Goal: Information Seeking & Learning: Learn about a topic

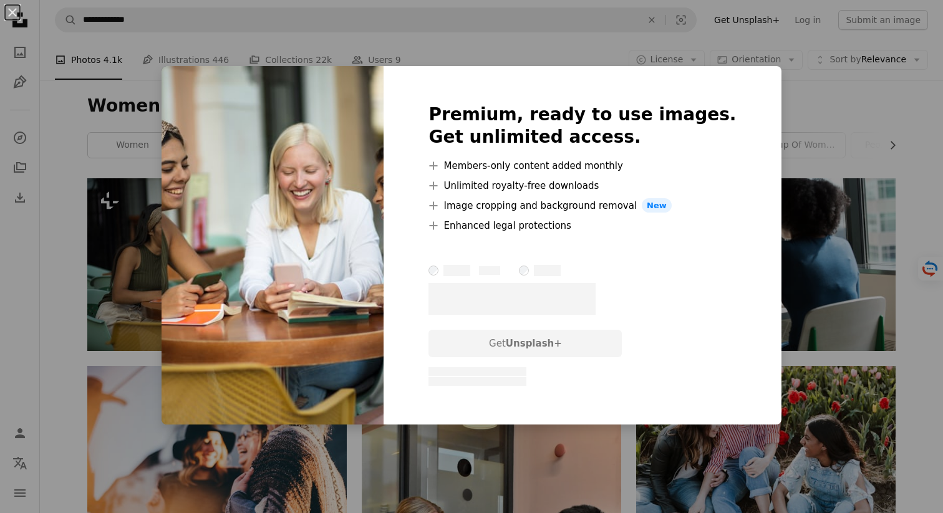
scroll to position [92, 0]
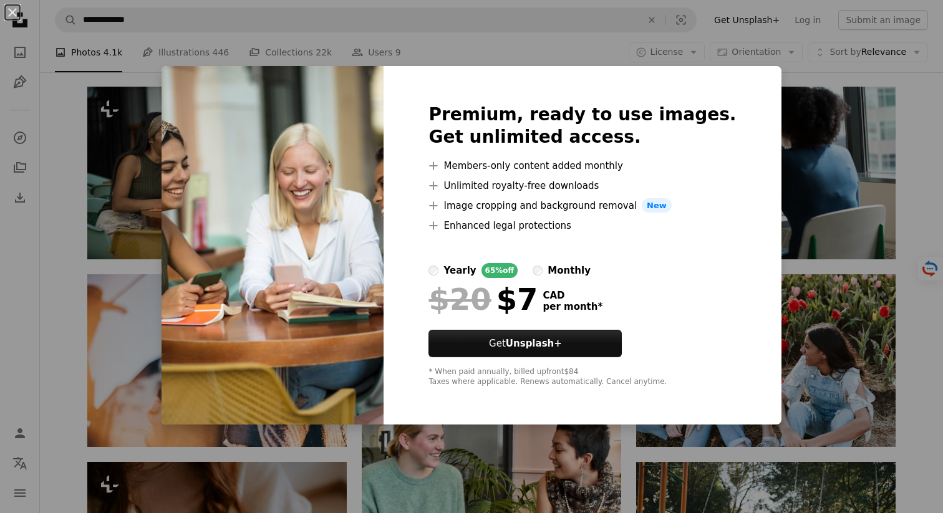
click at [775, 192] on div "An X shape Premium, ready to use images. Get unlimited access. A plus sign Memb…" at bounding box center [471, 256] width 943 height 513
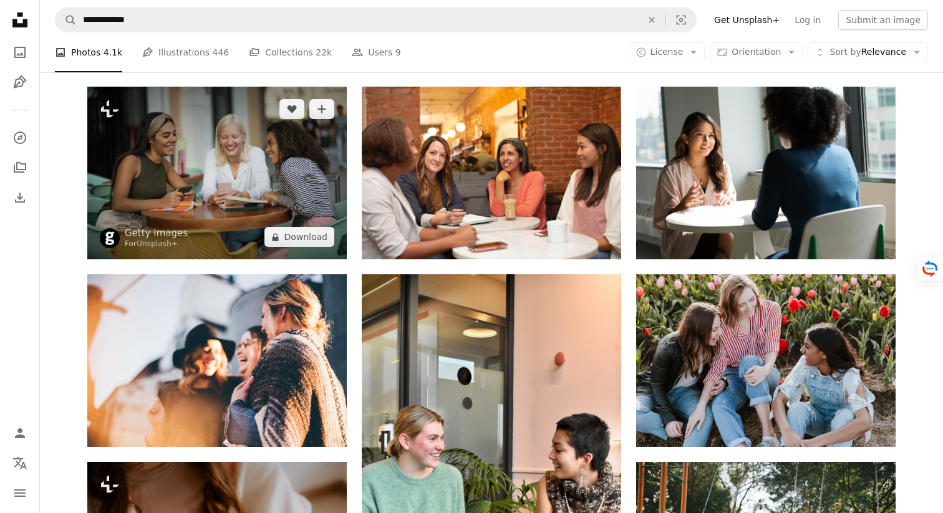
click at [191, 174] on img at bounding box center [217, 173] width 260 height 173
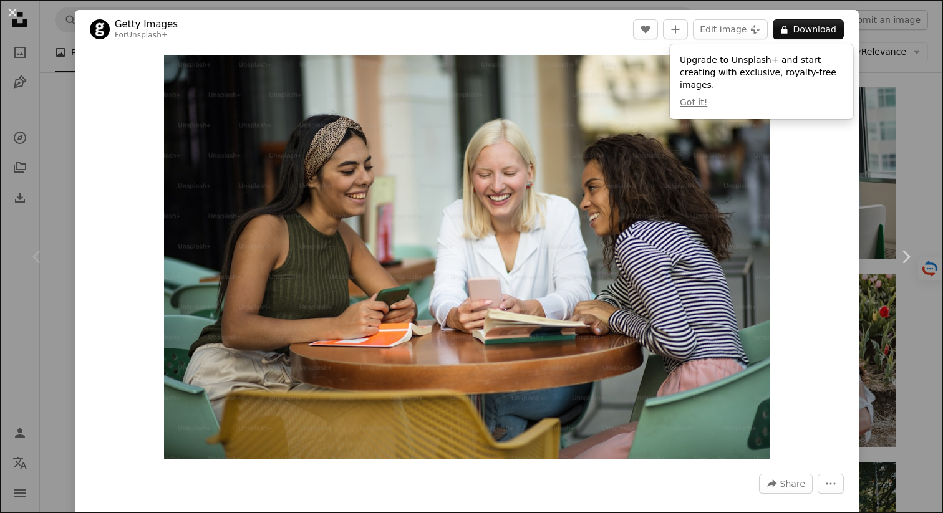
click at [850, 132] on div "Zoom in" at bounding box center [467, 257] width 784 height 417
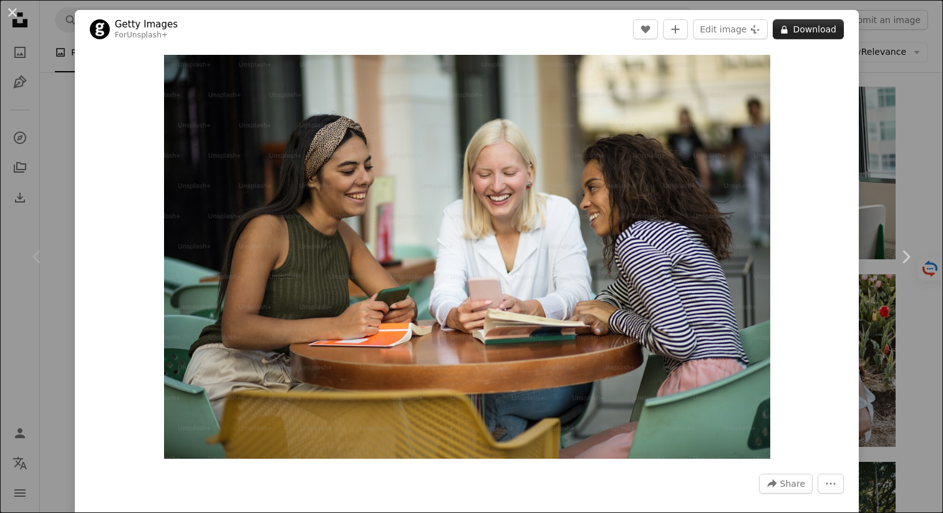
click at [813, 26] on button "A lock Download" at bounding box center [808, 29] width 71 height 20
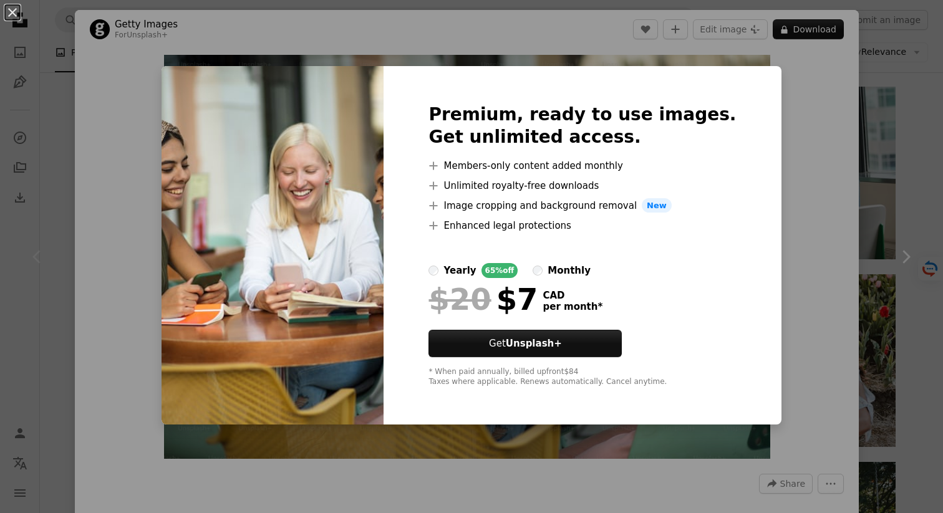
click at [890, 127] on div "An X shape Premium, ready to use images. Get unlimited access. A plus sign Memb…" at bounding box center [471, 256] width 943 height 513
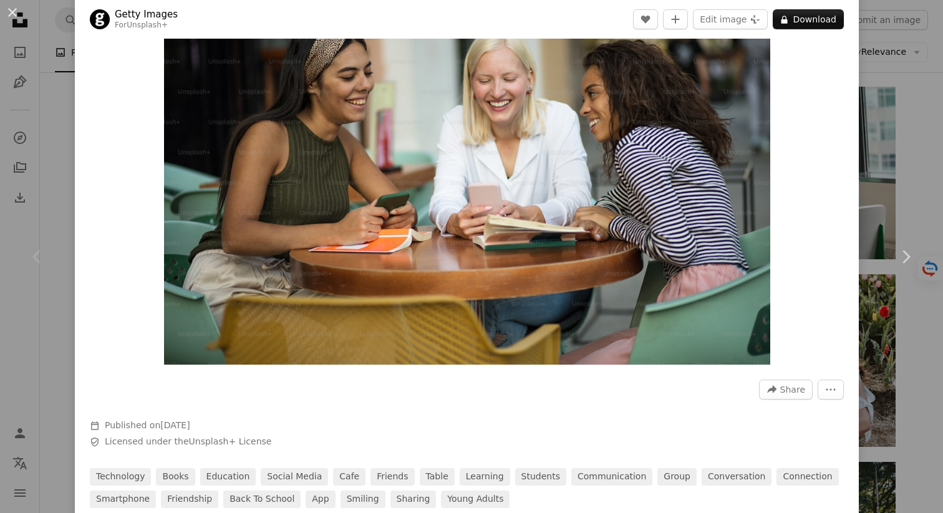
scroll to position [102, 0]
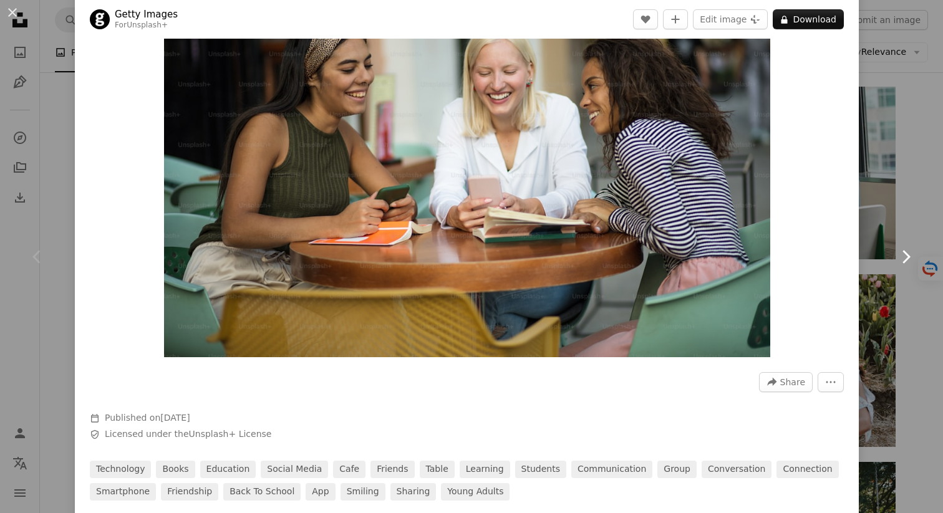
click at [910, 268] on link "Chevron right" at bounding box center [905, 257] width 75 height 120
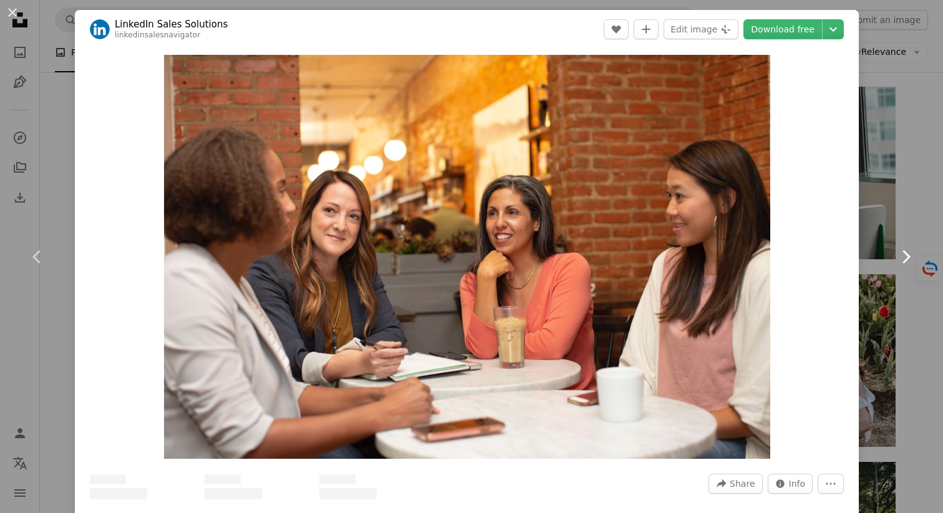
click at [910, 268] on link "Chevron right" at bounding box center [905, 257] width 75 height 120
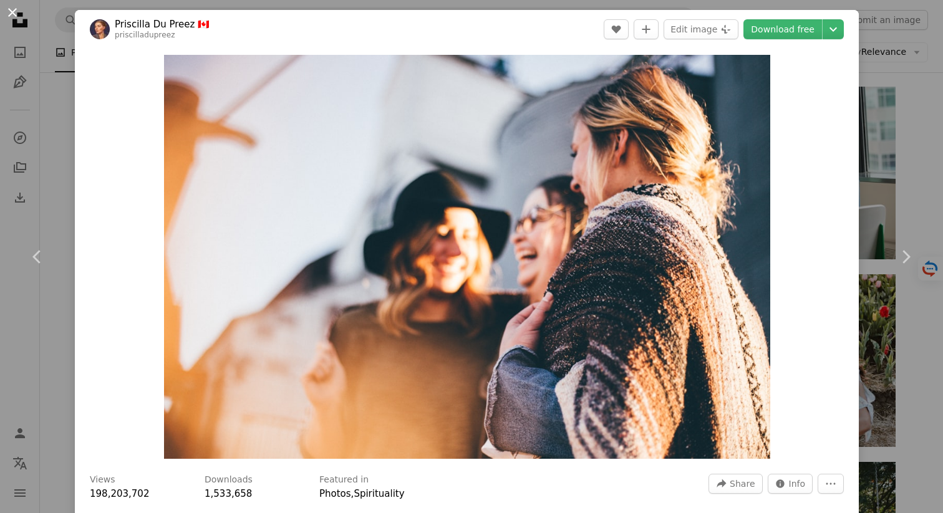
click at [17, 12] on button "An X shape" at bounding box center [12, 12] width 15 height 15
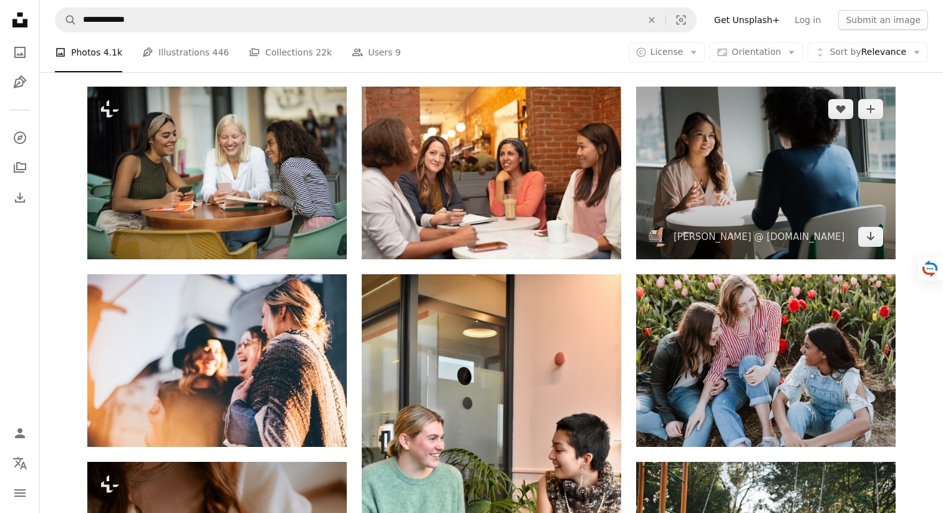
click at [778, 180] on img at bounding box center [766, 173] width 260 height 173
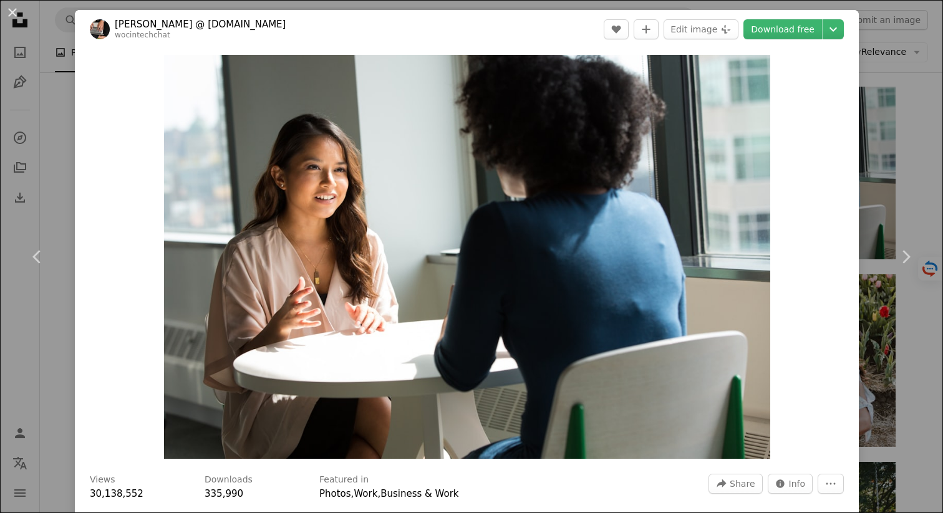
click at [906, 107] on div "An X shape Chevron left Chevron right [PERSON_NAME] @ [DOMAIN_NAME] wocintechch…" at bounding box center [471, 256] width 943 height 513
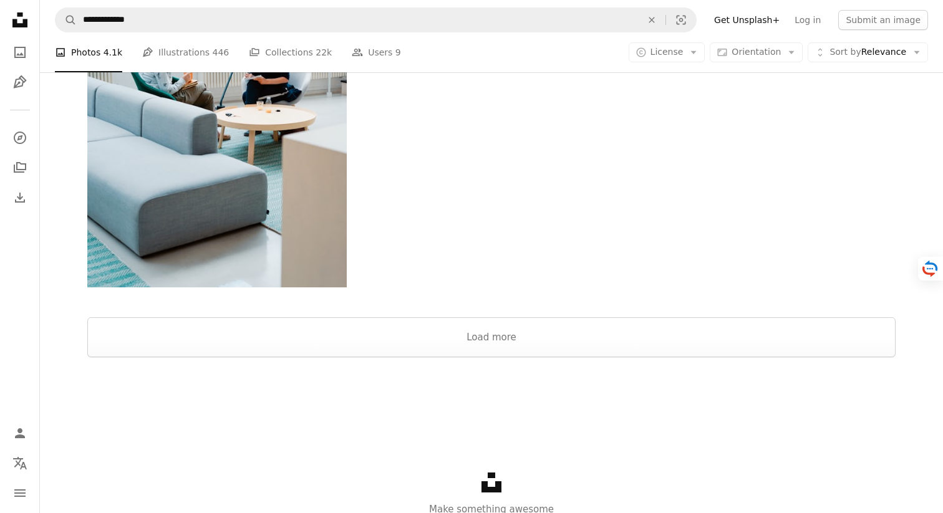
scroll to position [1993, 0]
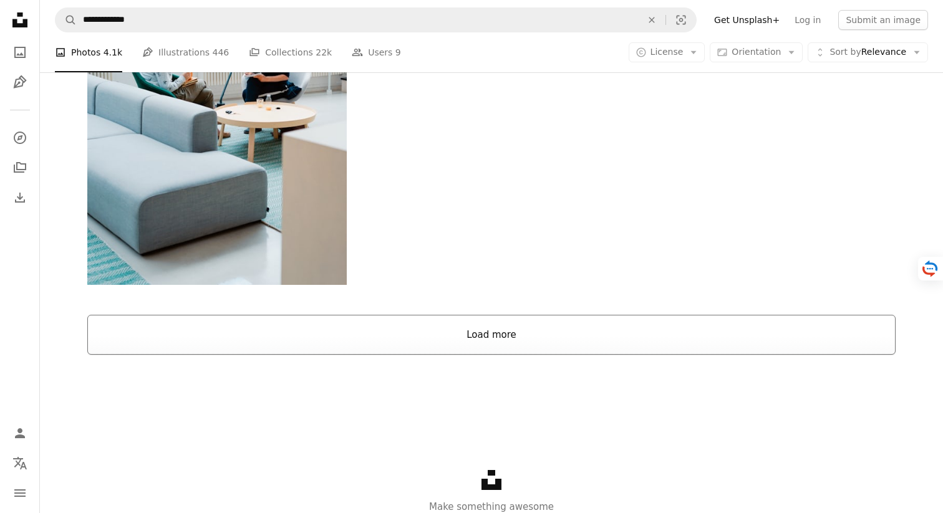
click at [485, 342] on button "Load more" at bounding box center [491, 335] width 809 height 40
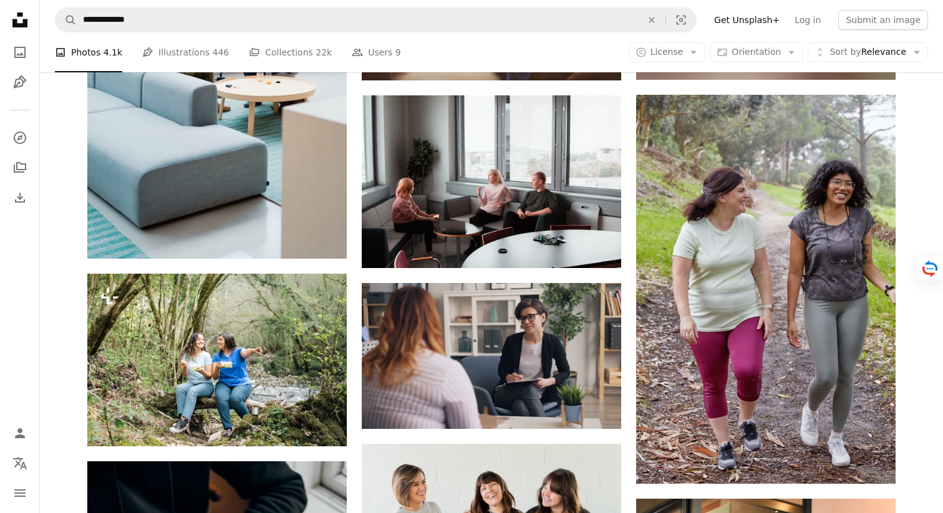
scroll to position [2036, 0]
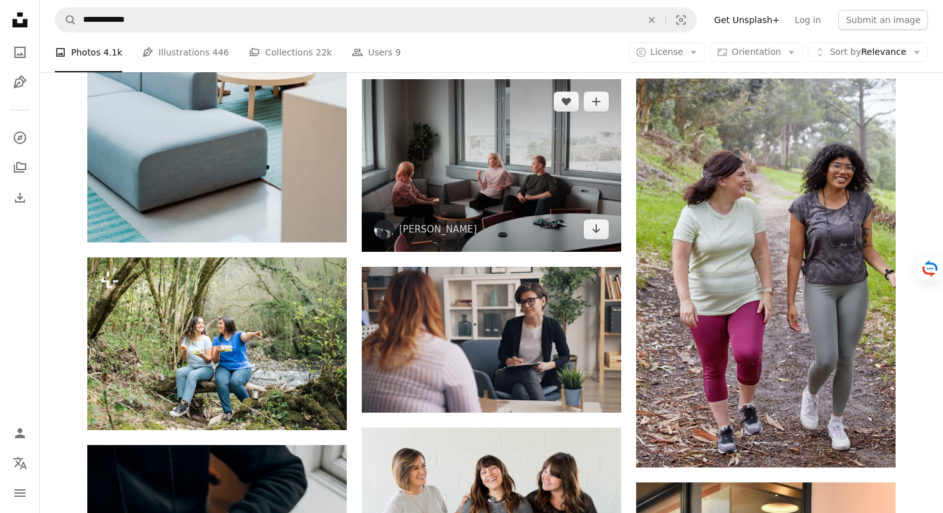
click at [525, 188] on img at bounding box center [492, 165] width 260 height 173
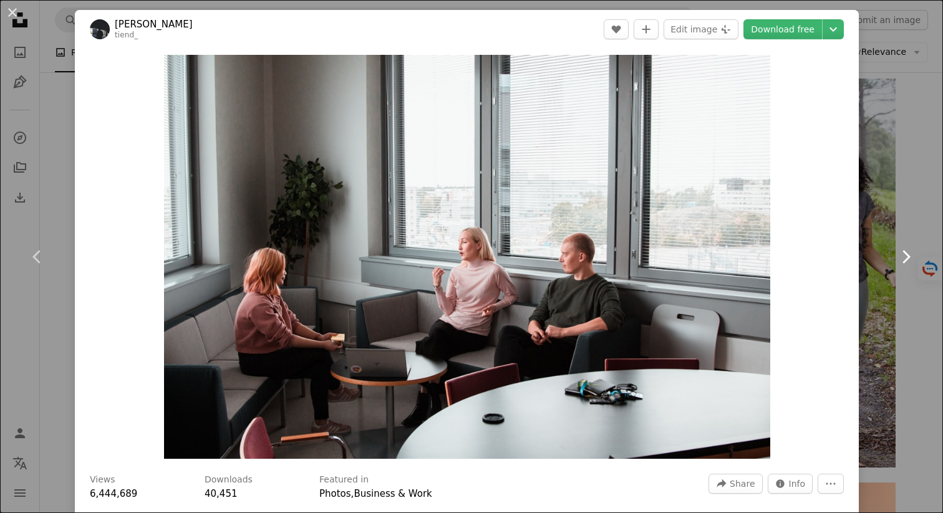
click at [901, 207] on link "Chevron right" at bounding box center [905, 257] width 75 height 120
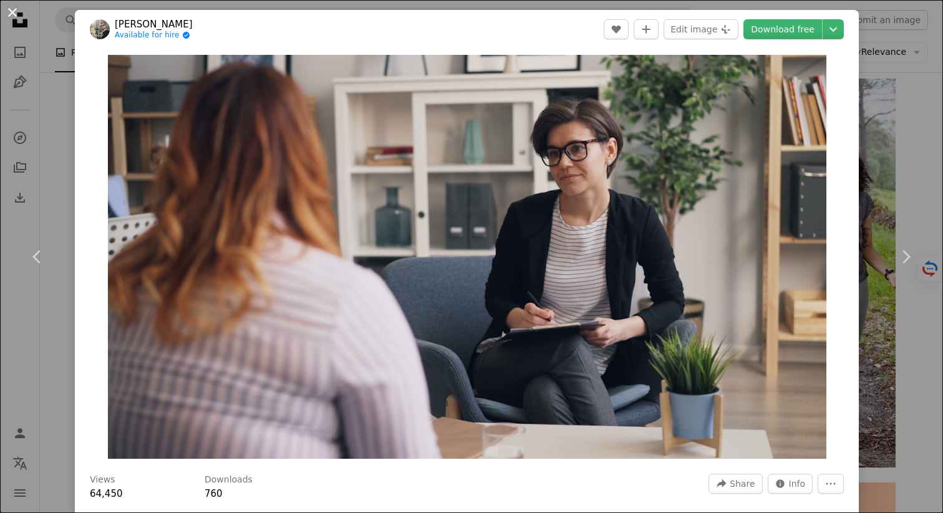
click at [12, 17] on button "An X shape" at bounding box center [12, 12] width 15 height 15
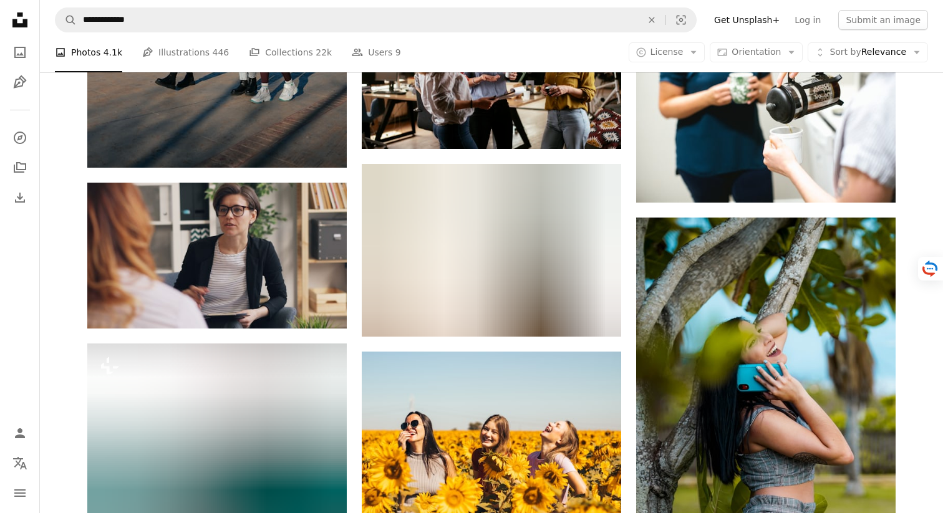
scroll to position [3308, 0]
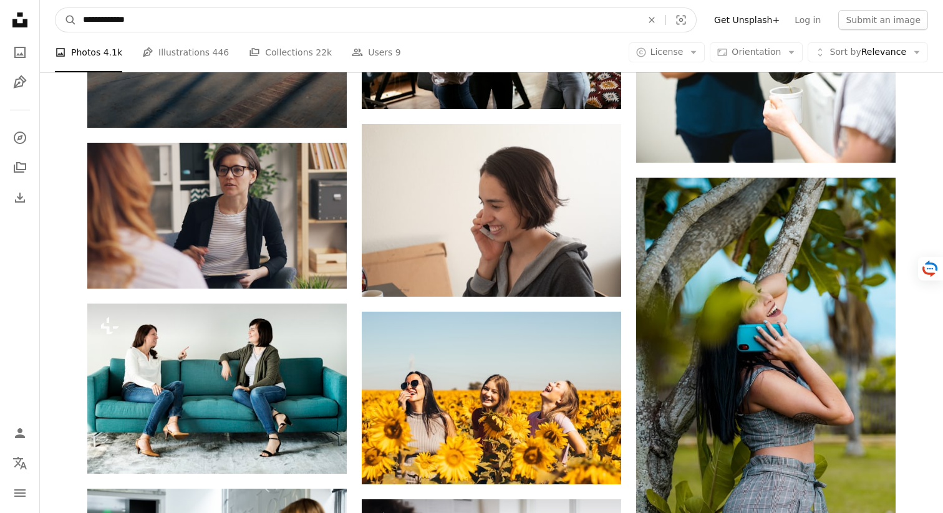
click at [84, 19] on input "**********" at bounding box center [357, 20] width 561 height 24
type input "**********"
click button "A magnifying glass" at bounding box center [66, 20] width 21 height 24
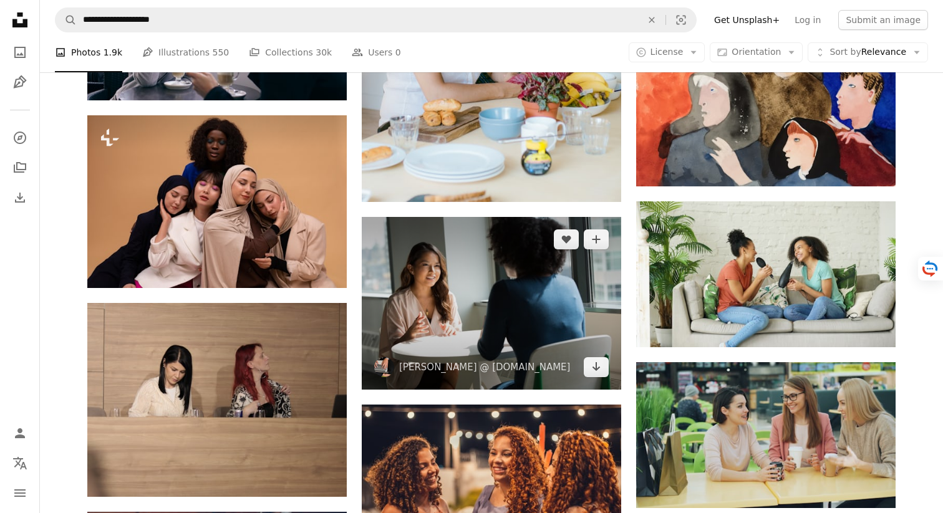
scroll to position [10165, 0]
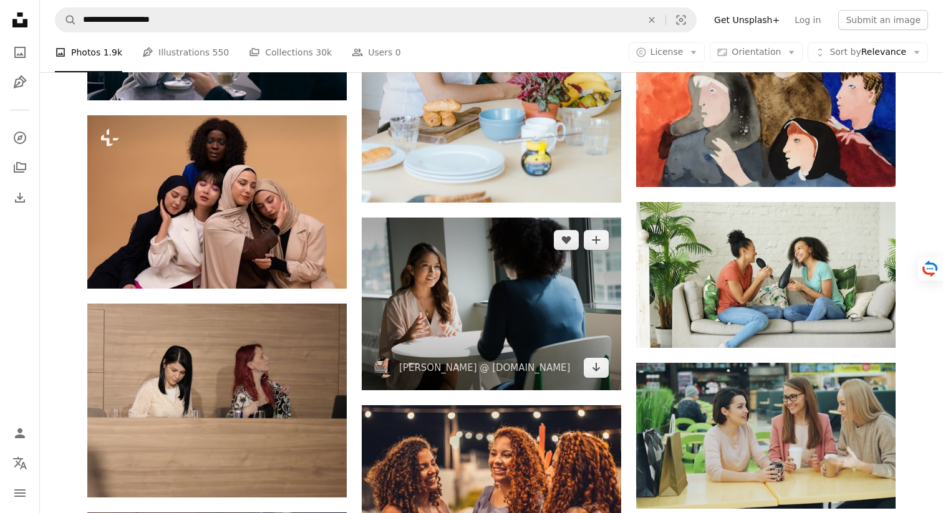
click at [454, 308] on img at bounding box center [492, 304] width 260 height 173
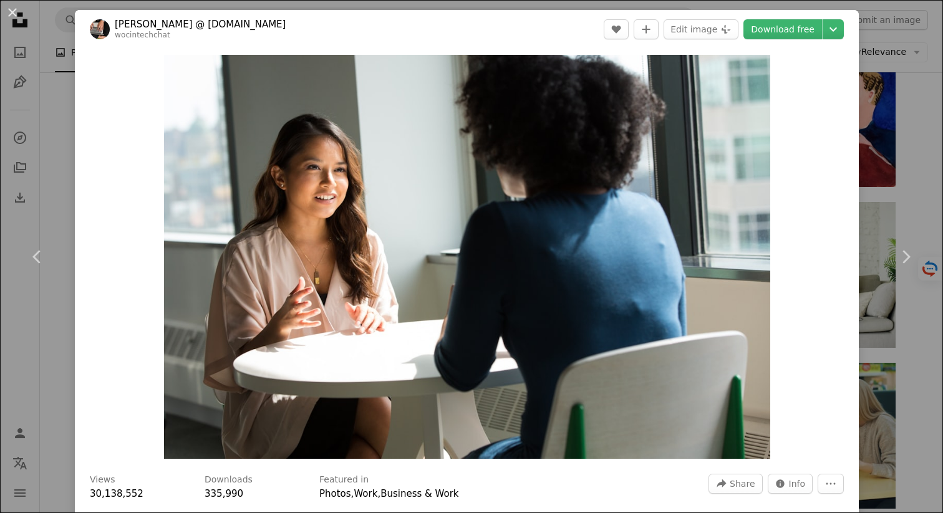
click at [875, 188] on div "An X shape Chevron left Chevron right [PERSON_NAME] @ [DOMAIN_NAME] wocintechch…" at bounding box center [471, 256] width 943 height 513
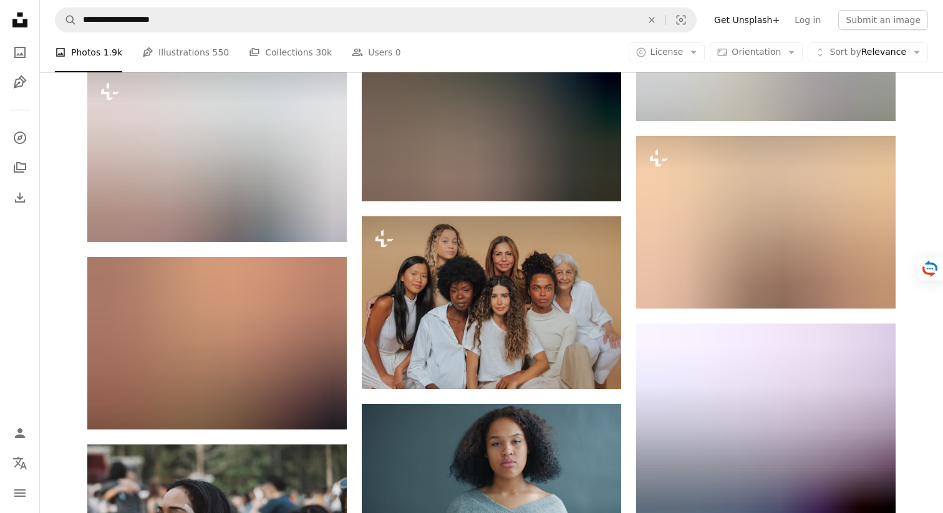
scroll to position [12374, 0]
